Goal: Task Accomplishment & Management: Use online tool/utility

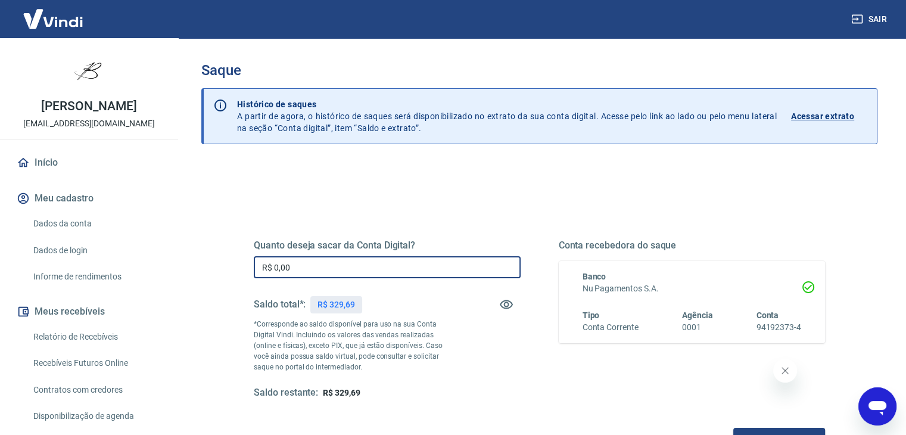
click at [451, 260] on input "R$ 0,00" at bounding box center [387, 267] width 267 height 22
drag, startPoint x: 449, startPoint y: 261, endPoint x: 99, endPoint y: 241, distance: 350.8
click at [99, 241] on div "Sair [PERSON_NAME] [EMAIL_ADDRESS][DOMAIN_NAME] Início Meu cadastro Dados da co…" at bounding box center [453, 217] width 906 height 435
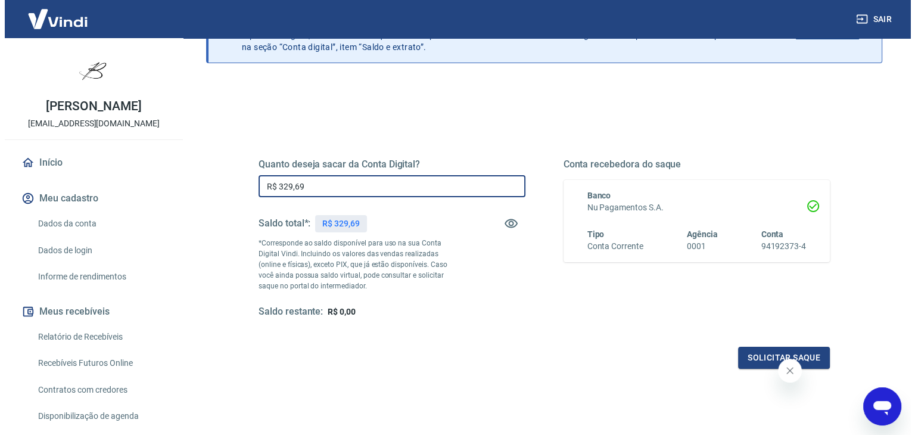
scroll to position [133, 0]
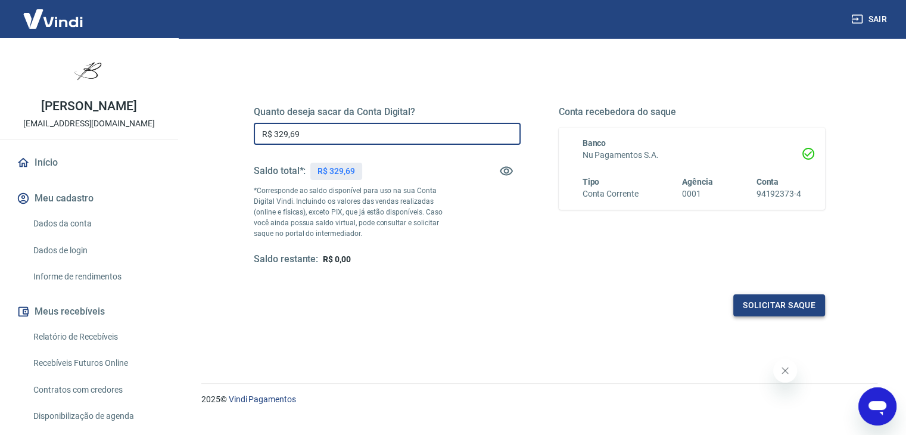
type input "R$ 329,69"
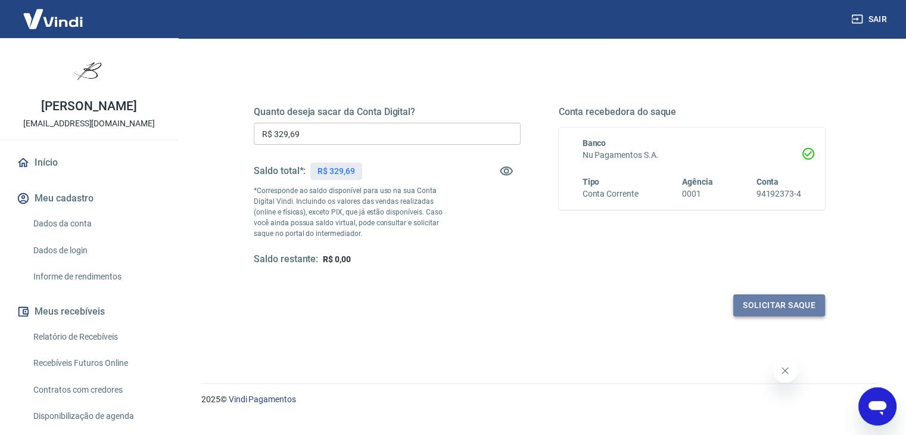
click at [770, 301] on button "Solicitar saque" at bounding box center [779, 305] width 92 height 22
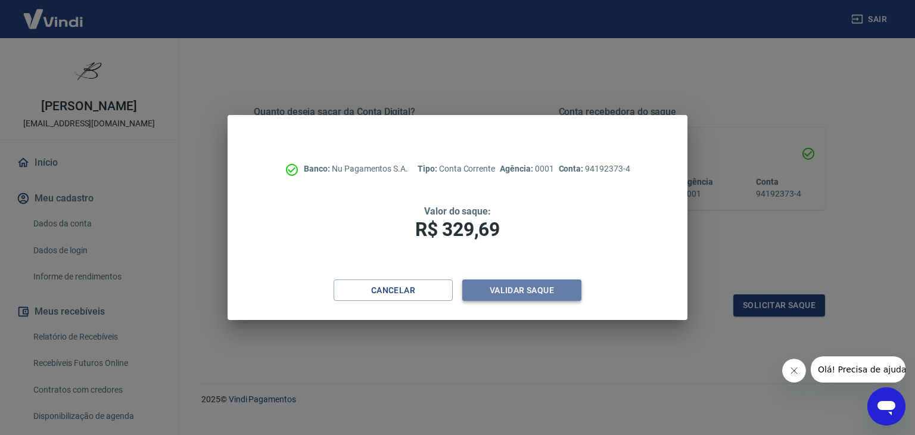
click at [517, 282] on button "Validar saque" at bounding box center [521, 290] width 119 height 22
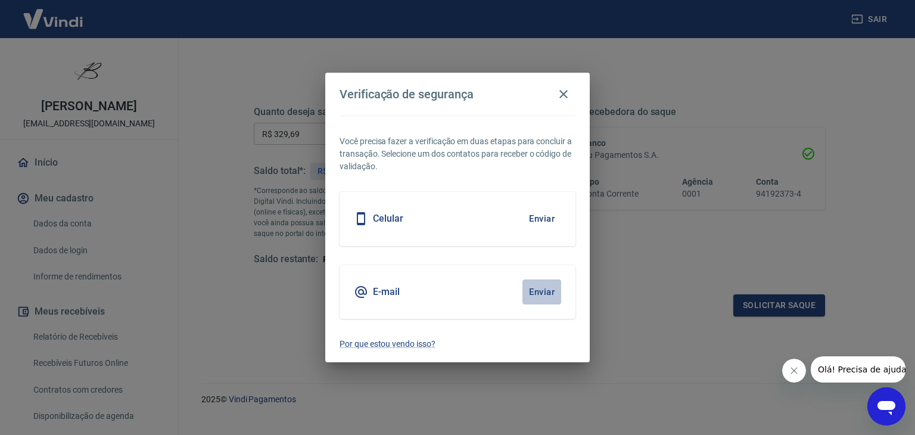
click at [548, 289] on button "Enviar" at bounding box center [541, 291] width 39 height 25
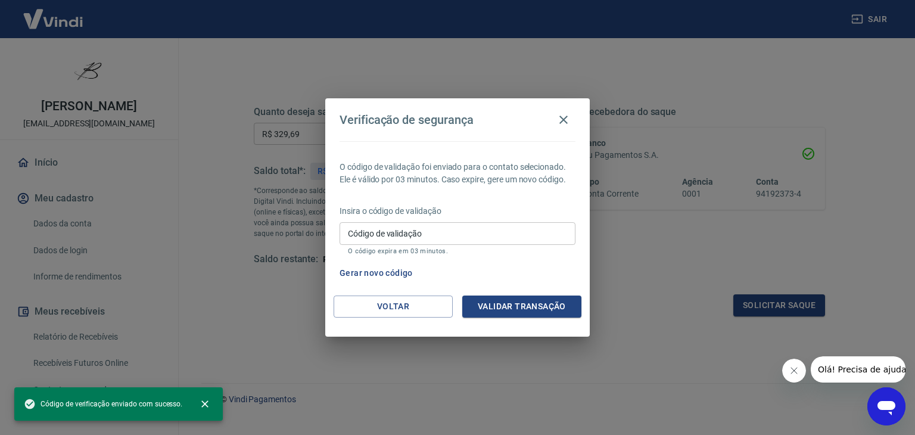
click at [470, 233] on input "Código de validação" at bounding box center [458, 233] width 236 height 22
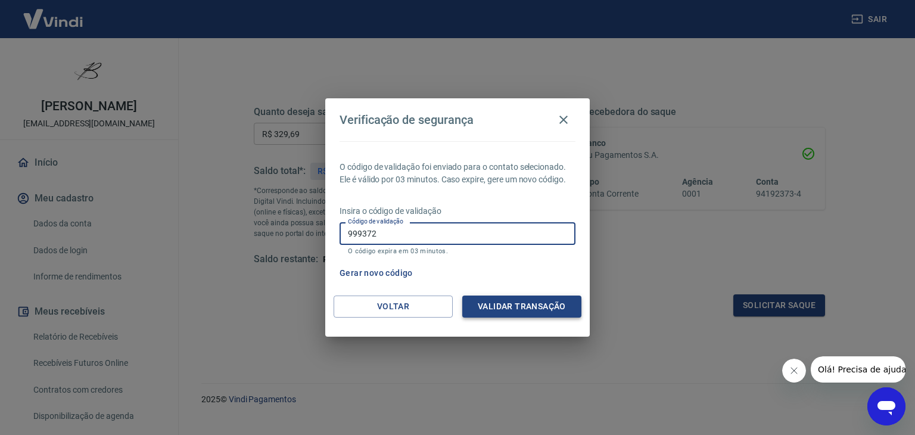
type input "999372"
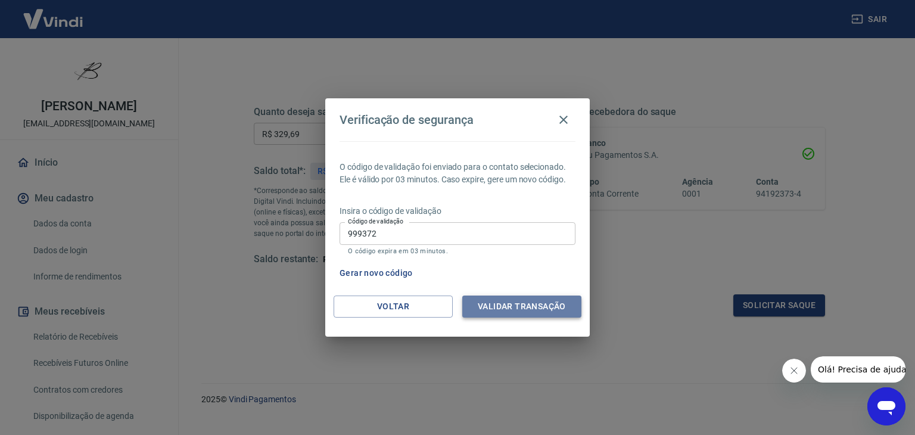
click at [503, 301] on button "Validar transação" at bounding box center [521, 306] width 119 height 22
